Goal: Information Seeking & Learning: Check status

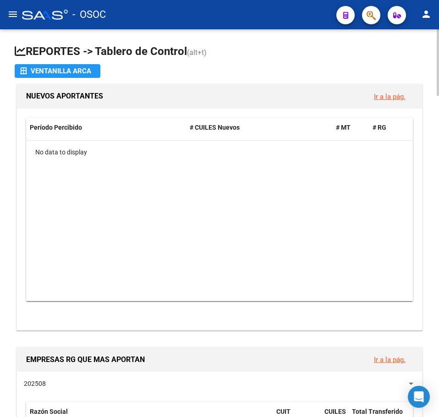
click at [270, 70] on app-file-import-inline "Ventanilla ARCA" at bounding box center [220, 71] width 410 height 14
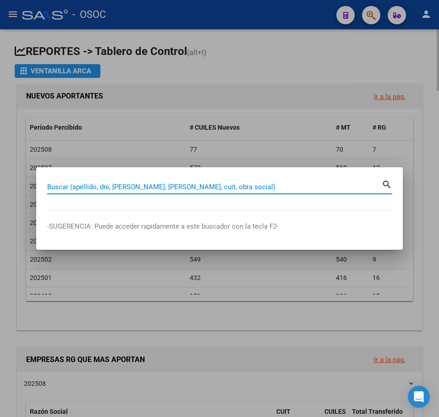
paste input "41129080"
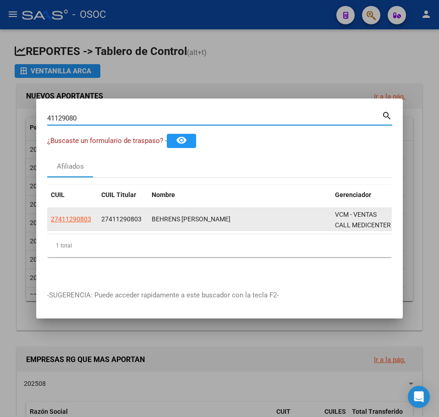
click at [85, 214] on app-link-go-to "27411290803" at bounding box center [71, 219] width 40 height 11
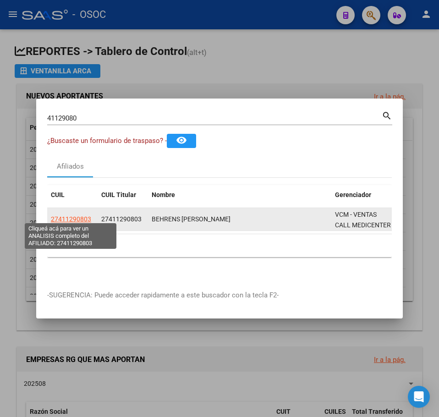
click at [85, 216] on span "27411290803" at bounding box center [71, 219] width 40 height 7
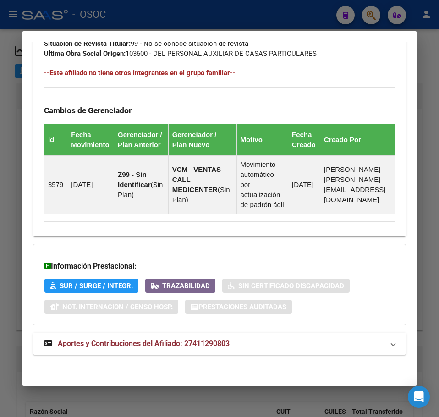
click at [114, 354] on mat-expansion-panel-header "Aportes y Contribuciones del Afiliado: 27411290803" at bounding box center [219, 344] width 373 height 22
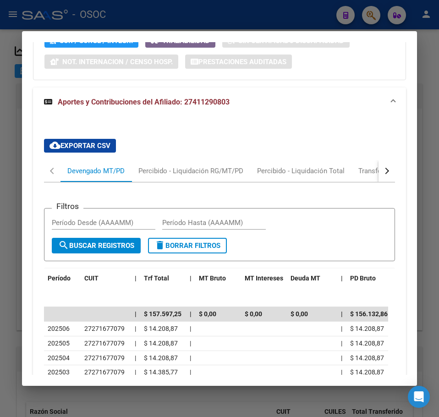
scroll to position [858, 0]
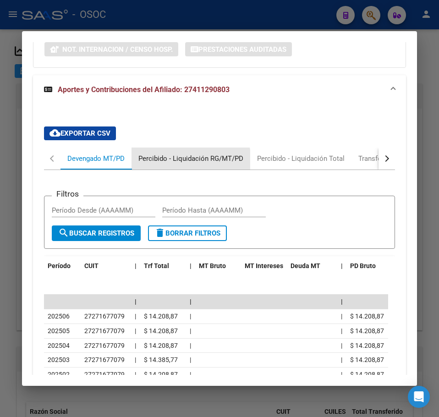
click at [155, 170] on div "Percibido - Liquidación RG/MT/PD" at bounding box center [191, 159] width 119 height 22
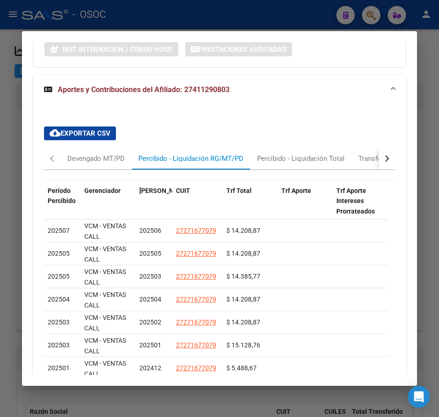
click at [21, 131] on div at bounding box center [219, 208] width 439 height 417
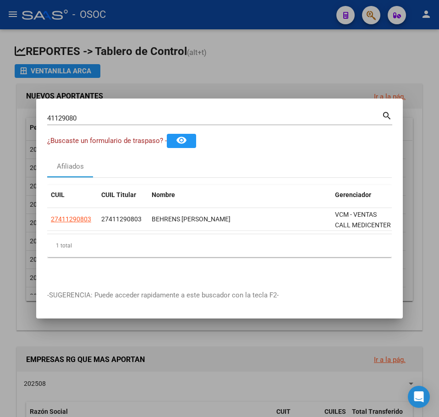
click at [78, 130] on div "41129080 Buscar (apellido, dni, cuil, nro traspaso, cuit, obra social) search" at bounding box center [219, 122] width 345 height 24
click at [83, 123] on div "41129080 Buscar (apellido, dni, cuil, nro traspaso, cuit, obra social) search" at bounding box center [219, 122] width 345 height 24
click at [88, 123] on div "41129080 Buscar (apellido, dni, cuil, nro traspaso, cuit, obra social) search" at bounding box center [219, 122] width 345 height 24
click at [93, 120] on div "41129080 Buscar (apellido, dni, cuil, nro traspaso, cuit, obra social)" at bounding box center [214, 118] width 335 height 14
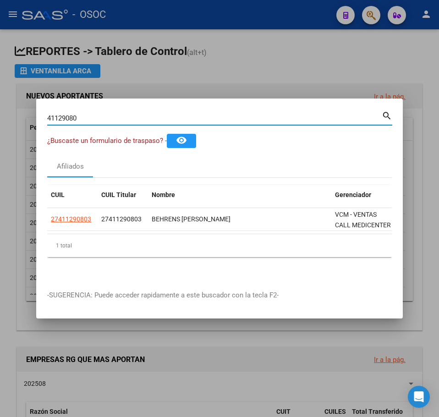
click at [100, 116] on input "41129080" at bounding box center [214, 118] width 335 height 8
paste input "34641432"
type input "34641432"
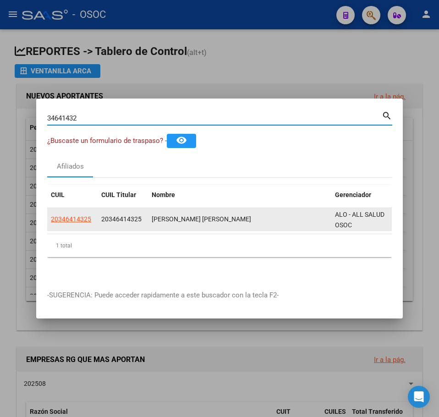
click at [73, 216] on span "20346414325" at bounding box center [71, 219] width 40 height 7
type textarea "20346414325"
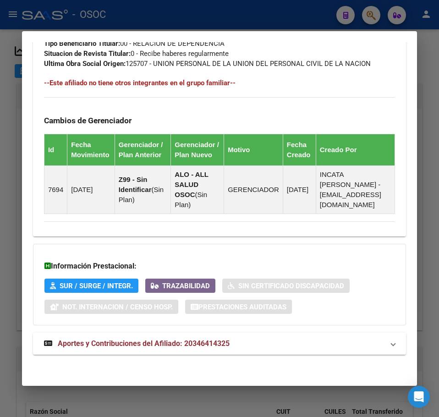
scroll to position [610, 0]
click at [172, 342] on span "Aportes y Contribuciones del Afiliado: 20346414325" at bounding box center [144, 343] width 172 height 9
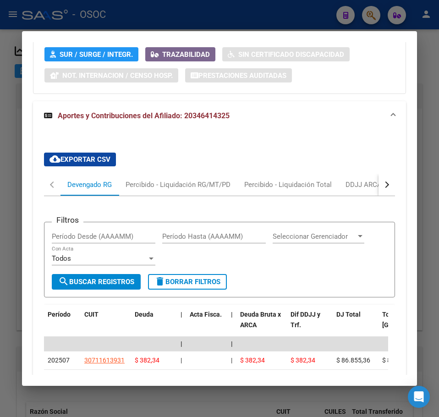
scroll to position [848, 0]
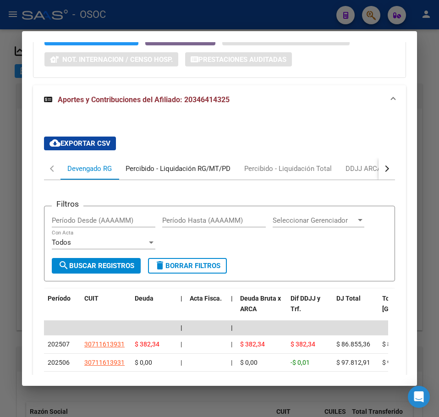
click at [165, 174] on div "Percibido - Liquidación RG/MT/PD" at bounding box center [178, 169] width 105 height 10
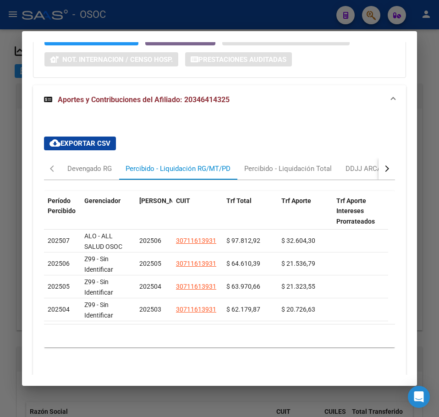
click at [15, 90] on div at bounding box center [219, 208] width 439 height 417
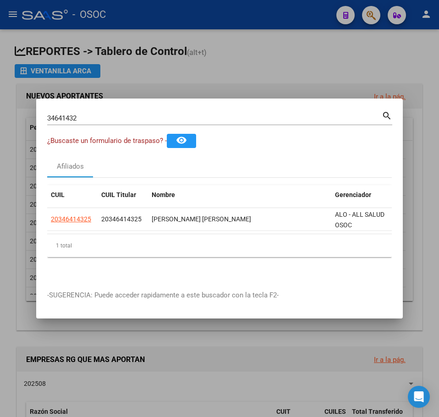
click at [100, 114] on input "34641432" at bounding box center [214, 118] width 335 height 8
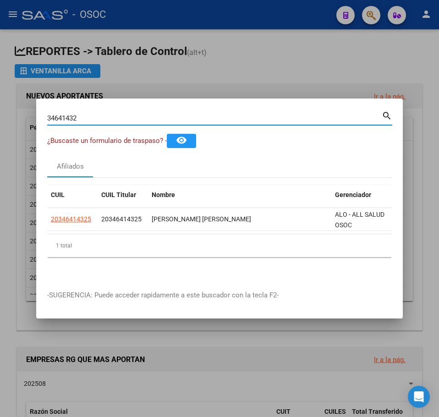
paste input "0142547"
type input "30142547"
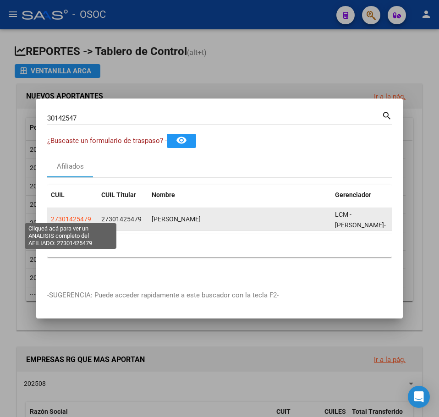
click at [53, 216] on span "27301425479" at bounding box center [71, 219] width 40 height 7
type textarea "27301425479"
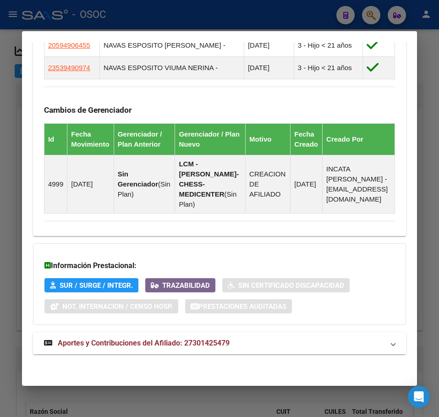
click at [105, 353] on mat-expansion-panel-header "Aportes y Contribuciones del Afiliado: 27301425479" at bounding box center [219, 344] width 373 height 22
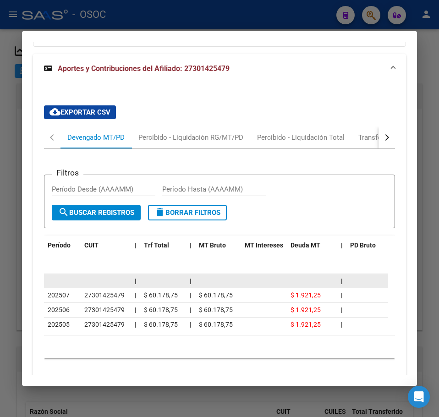
scroll to position [932, 0]
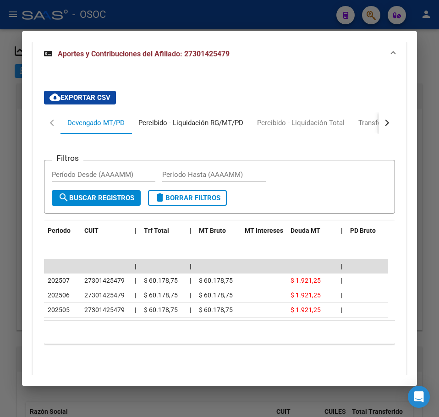
click at [160, 128] on div "Percibido - Liquidación RG/MT/PD" at bounding box center [191, 123] width 105 height 10
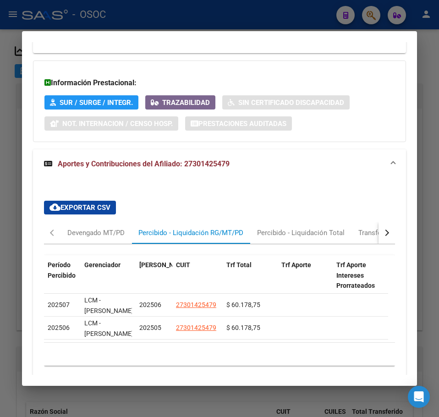
scroll to position [887, 0]
